Goal: Task Accomplishment & Management: Manage account settings

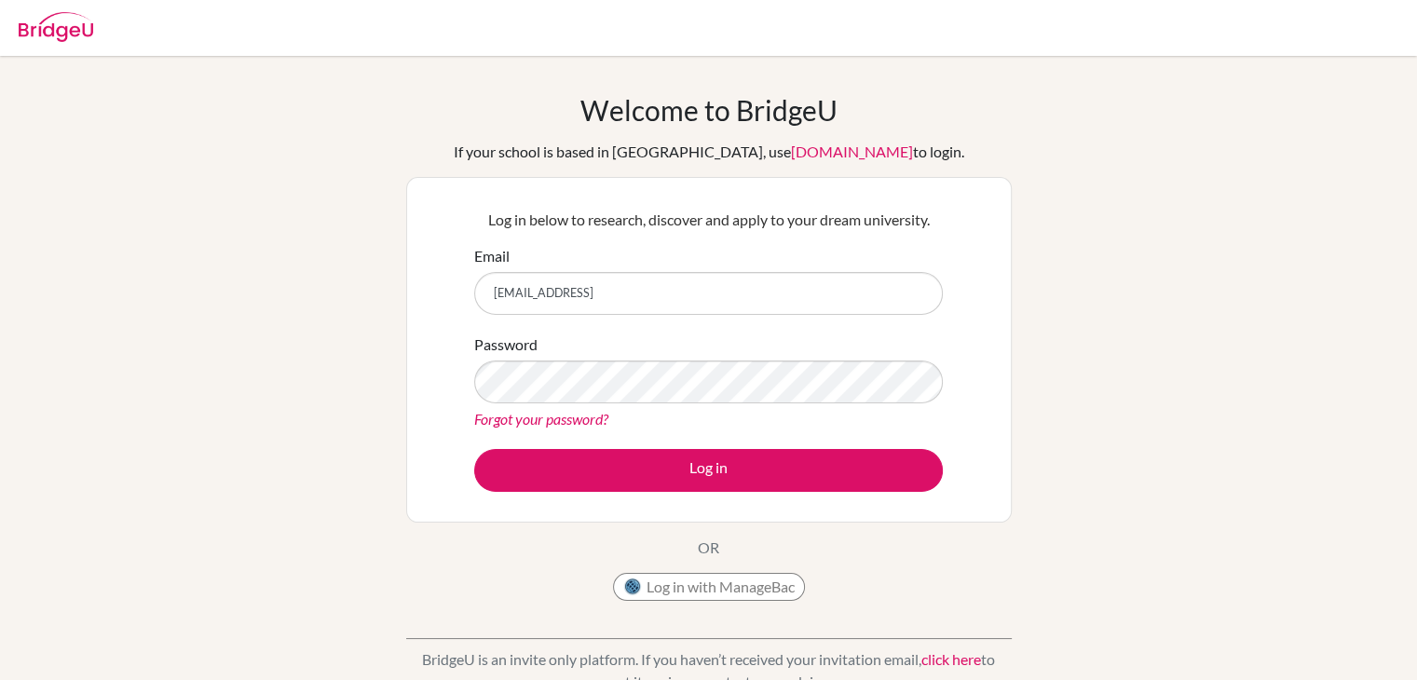
click at [474, 449] on button "Log in" at bounding box center [708, 470] width 468 height 43
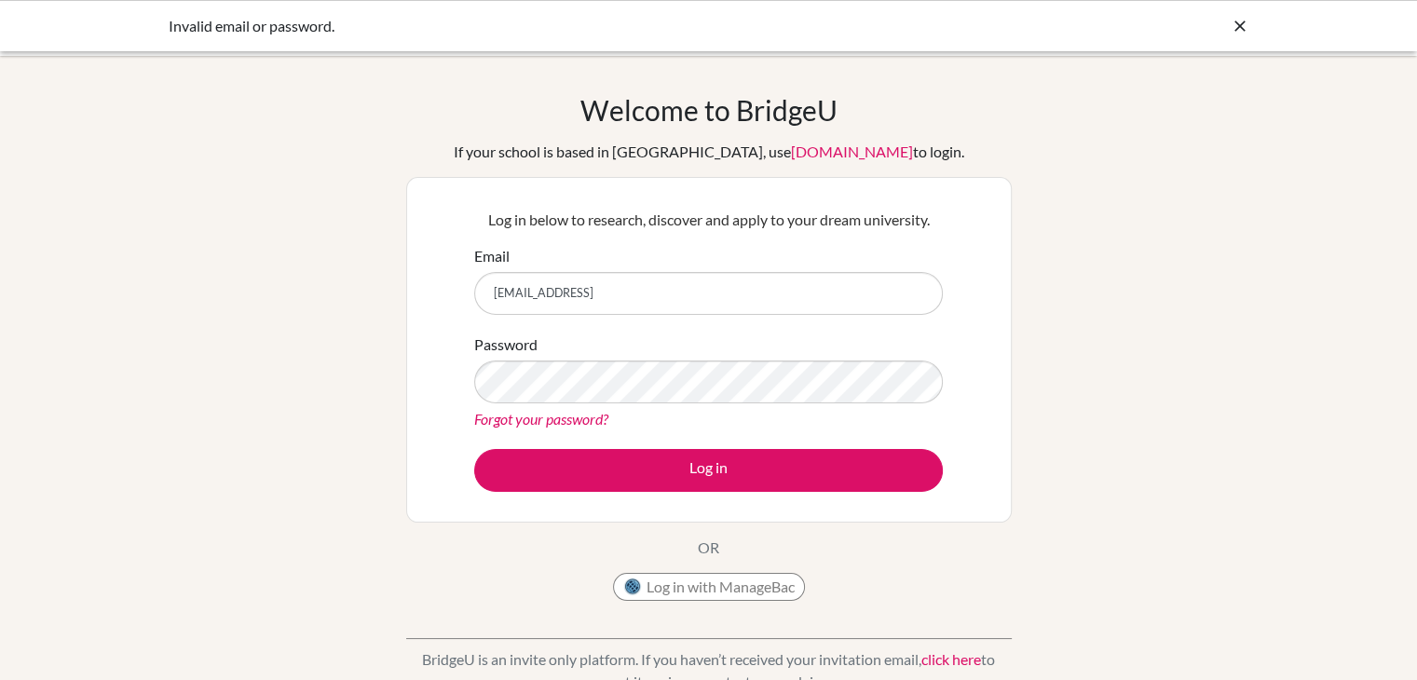
scroll to position [313, 0]
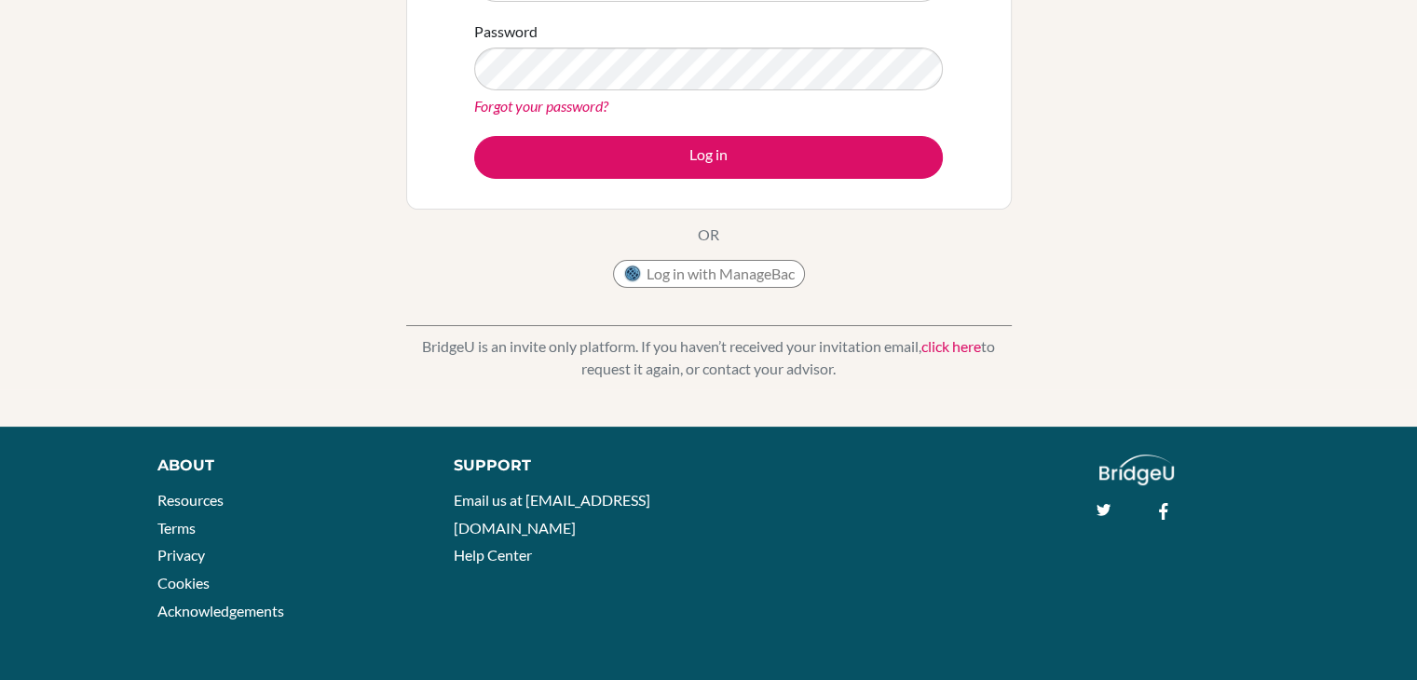
click at [946, 344] on link "click here" at bounding box center [951, 346] width 60 height 18
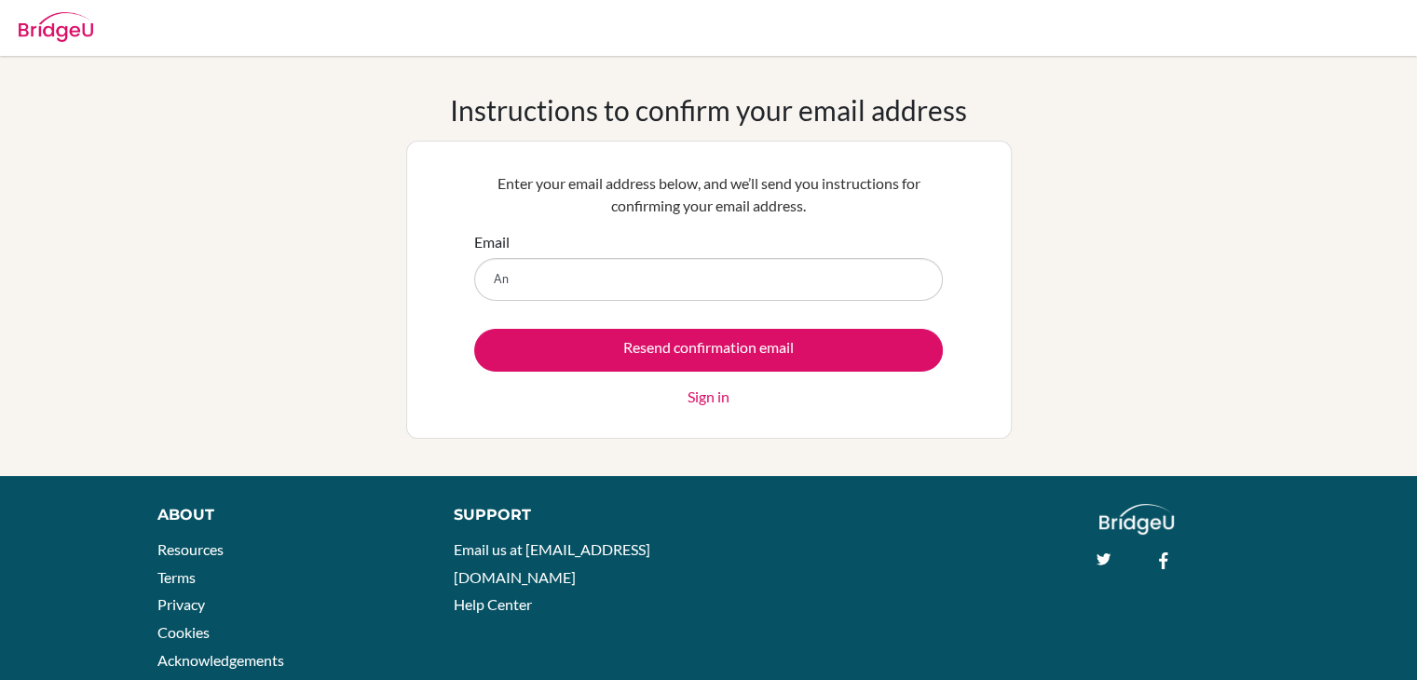
type input "A"
type input "j"
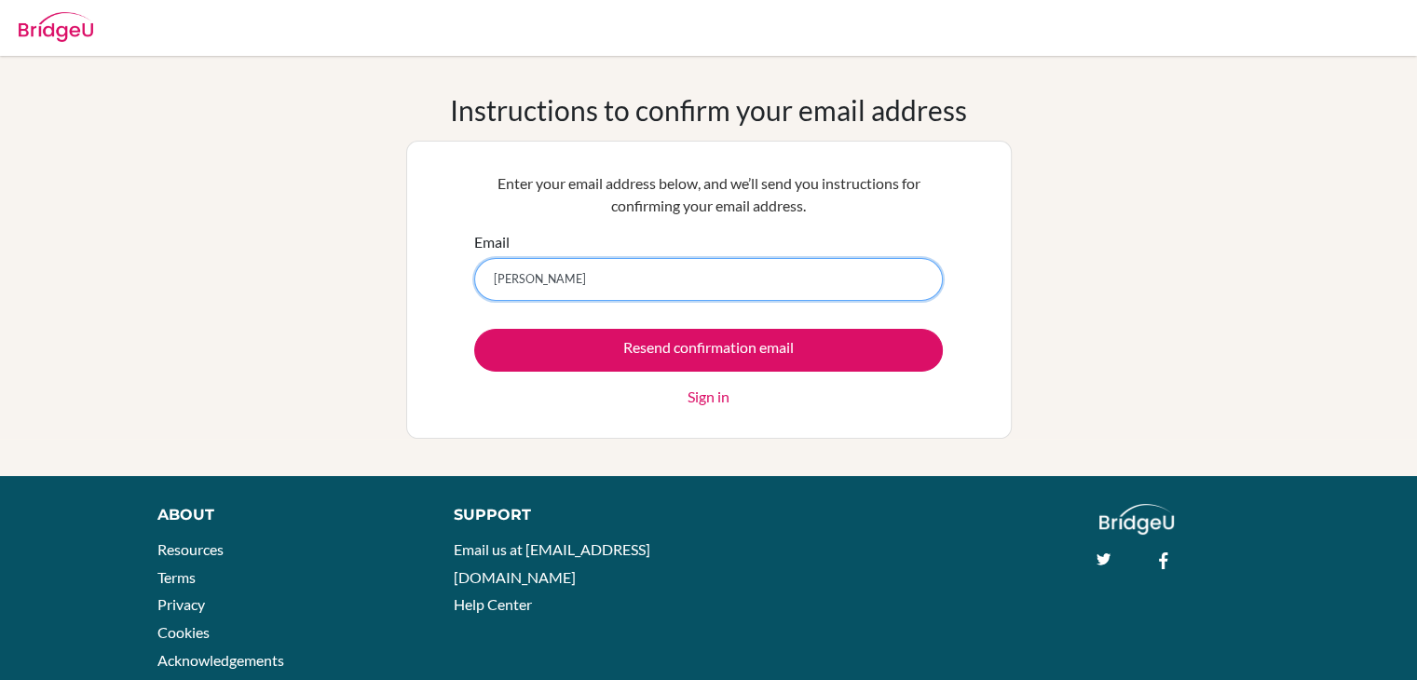
type input "[EMAIL_ADDRESS]"
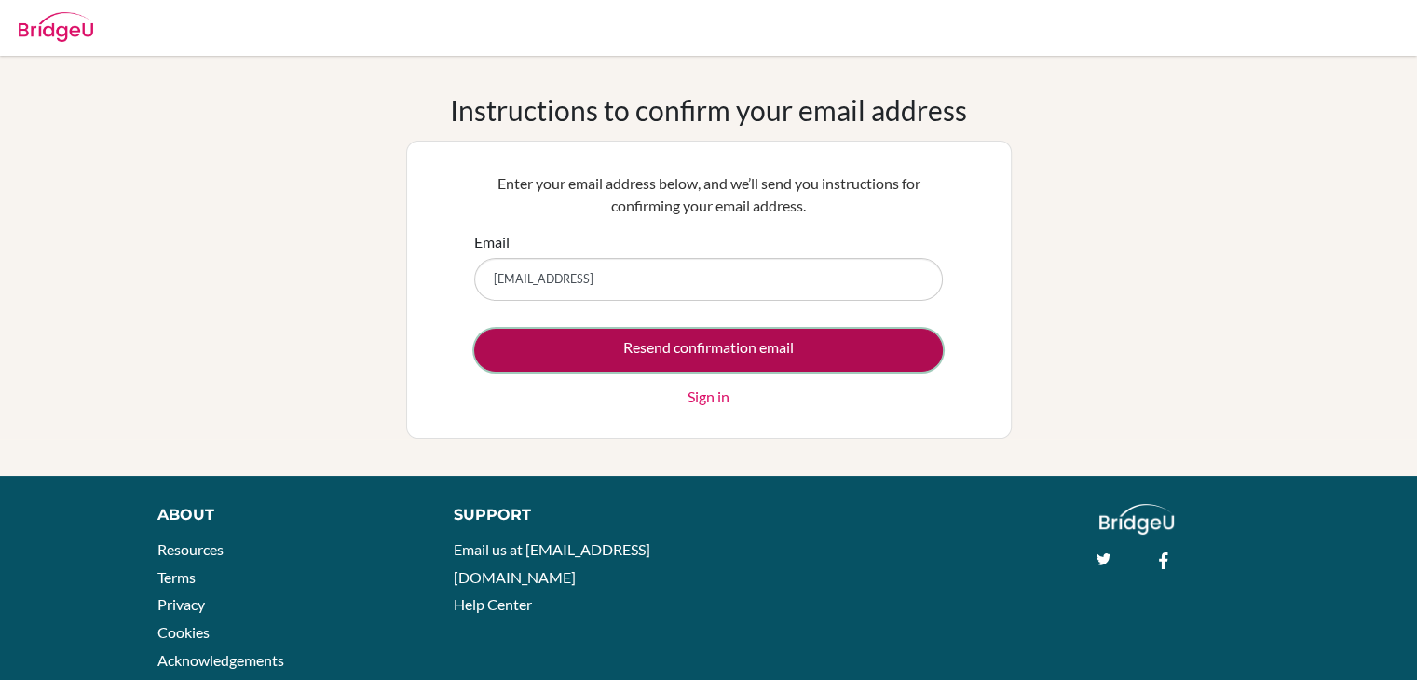
click at [749, 362] on input "Resend confirmation email" at bounding box center [708, 350] width 468 height 43
